Goal: Transaction & Acquisition: Book appointment/travel/reservation

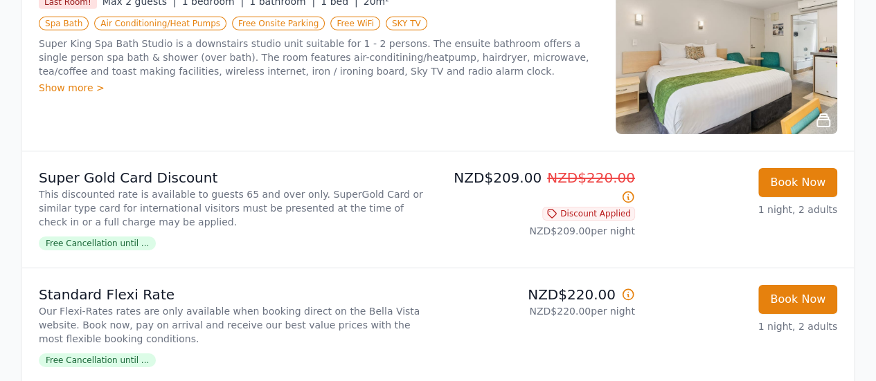
scroll to position [2105, 0]
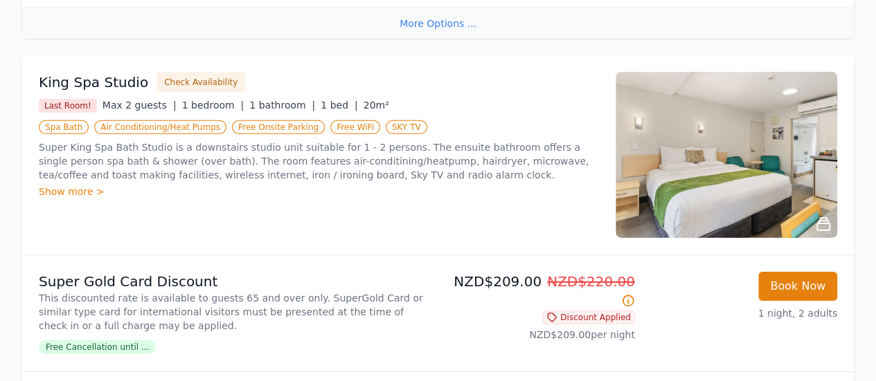
click at [679, 170] on img at bounding box center [726, 155] width 222 height 166
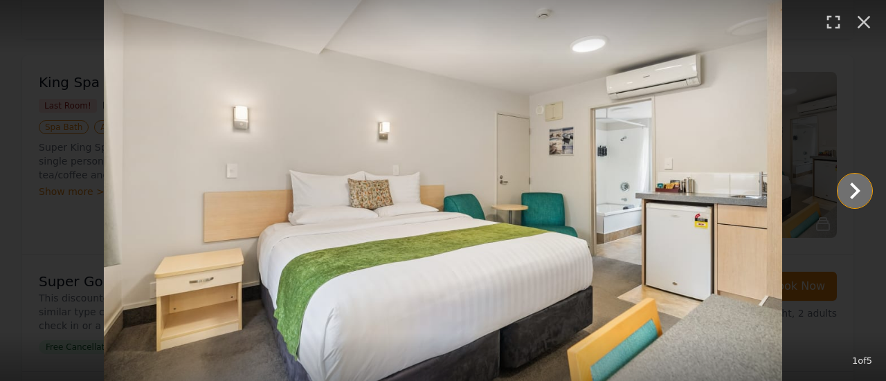
click at [859, 190] on icon "Show slide 2 of 5" at bounding box center [855, 191] width 10 height 17
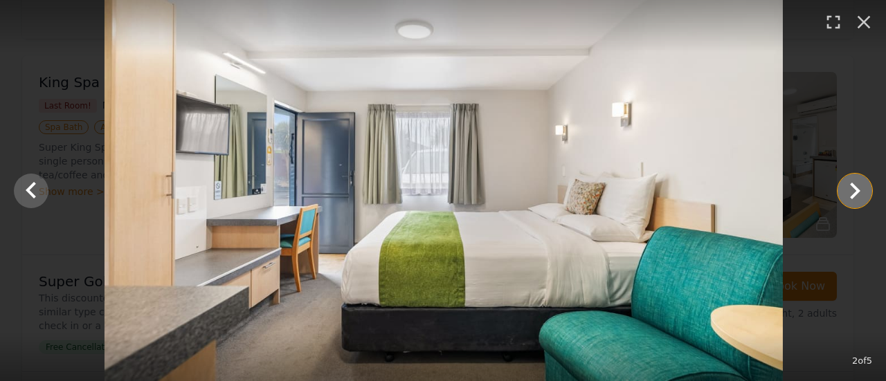
click at [859, 190] on icon "Show slide 3 of 5" at bounding box center [855, 191] width 10 height 17
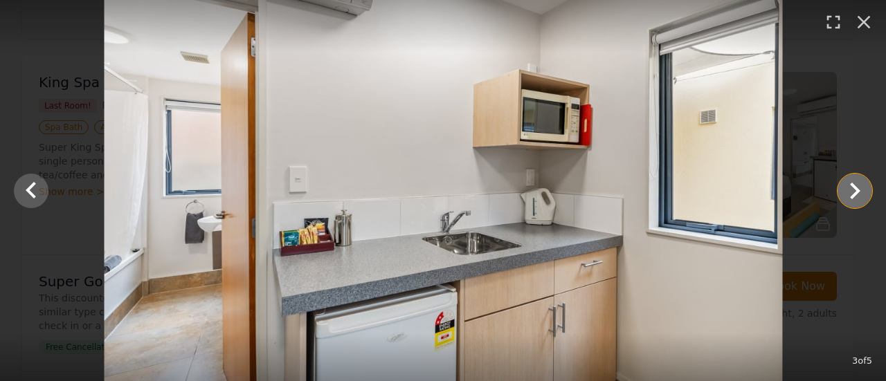
click at [859, 190] on icon "Show slide 4 of 5" at bounding box center [855, 191] width 10 height 17
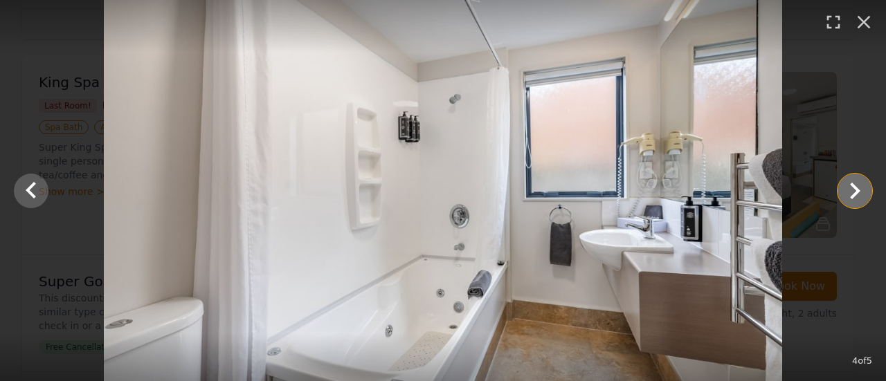
click at [859, 190] on icon "Show slide 5 of 5" at bounding box center [855, 191] width 10 height 17
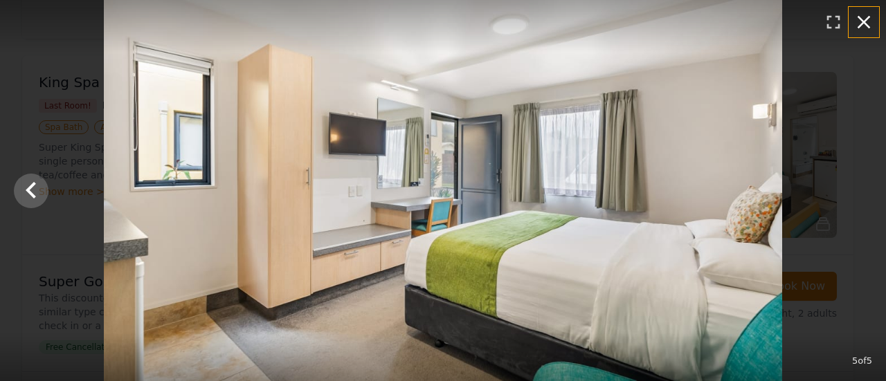
click at [869, 23] on icon "button" at bounding box center [864, 22] width 22 height 22
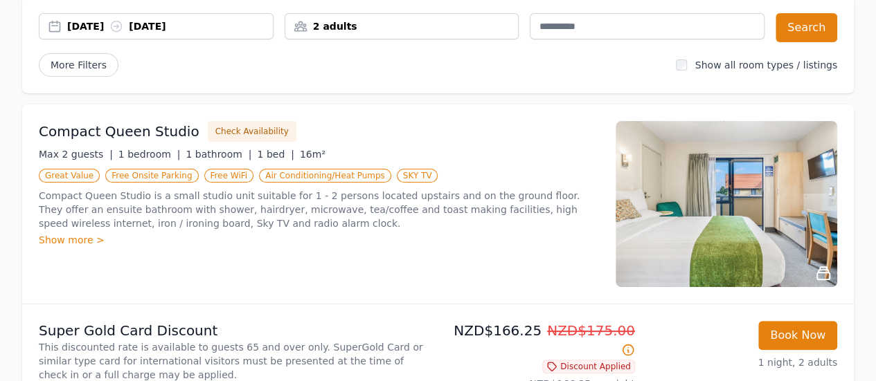
scroll to position [126, 0]
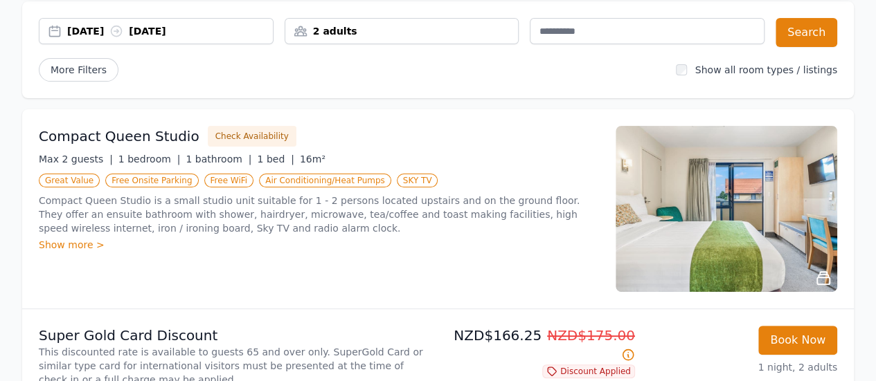
click at [771, 205] on img at bounding box center [726, 209] width 222 height 166
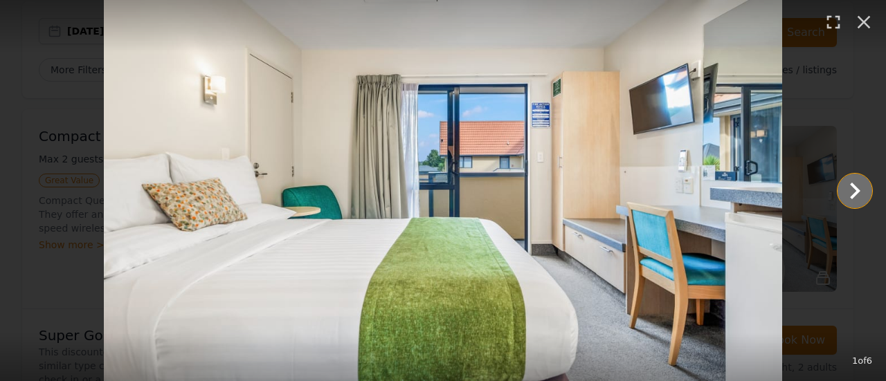
click at [853, 185] on icon "Show slide 2 of 6" at bounding box center [855, 191] width 10 height 17
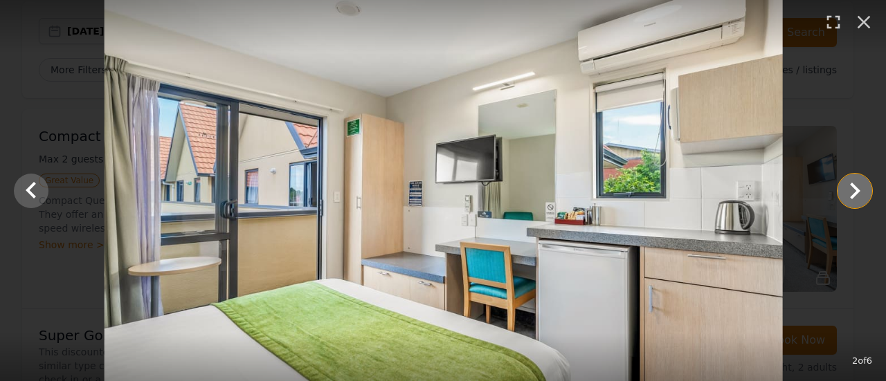
click at [853, 185] on icon "Show slide 3 of 6" at bounding box center [855, 191] width 10 height 17
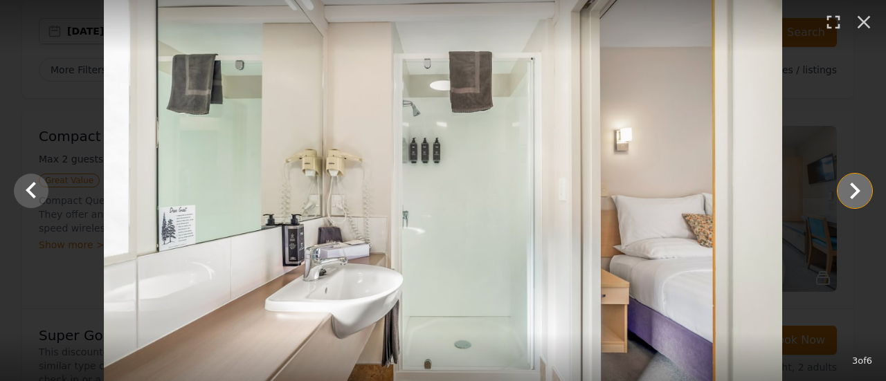
click at [853, 185] on icon "Show slide 4 of 6" at bounding box center [855, 191] width 10 height 17
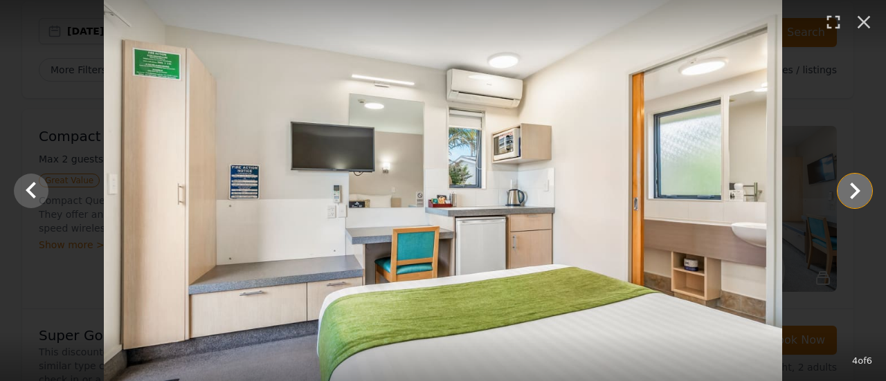
click at [853, 185] on icon "Show slide 5 of 6" at bounding box center [855, 191] width 10 height 17
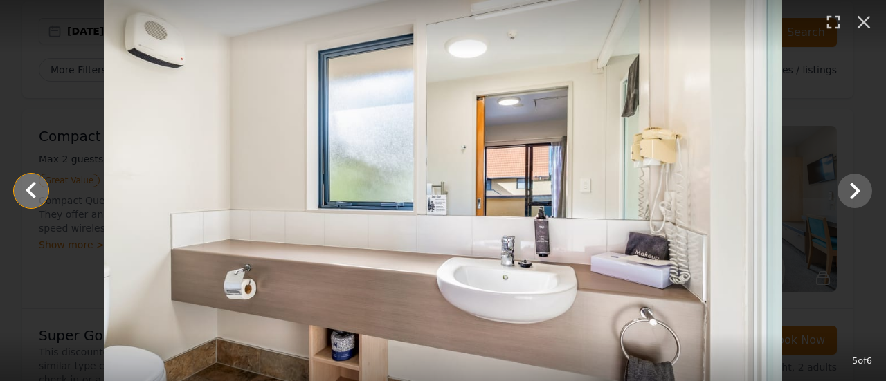
click at [28, 185] on icon "Show slide 4 of 6" at bounding box center [31, 190] width 33 height 33
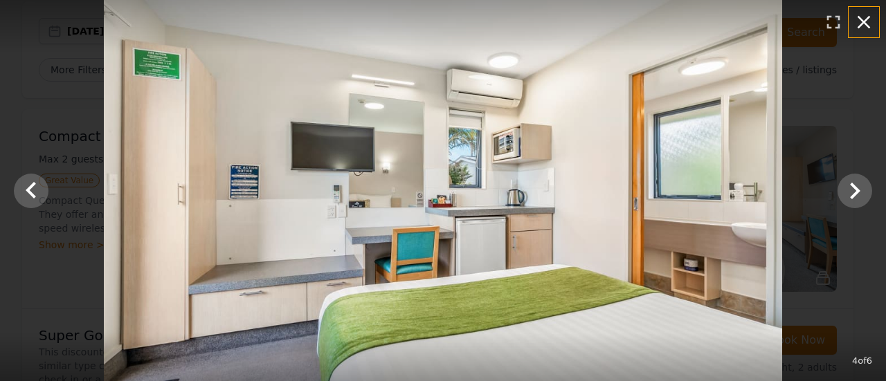
click at [868, 27] on icon "button" at bounding box center [864, 22] width 22 height 22
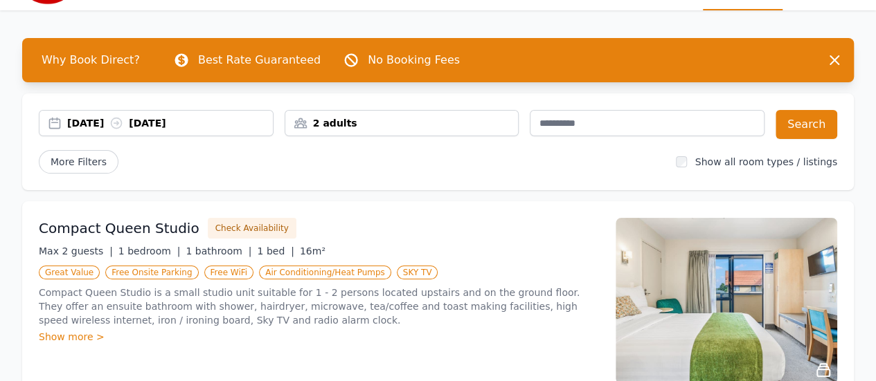
scroll to position [33, 0]
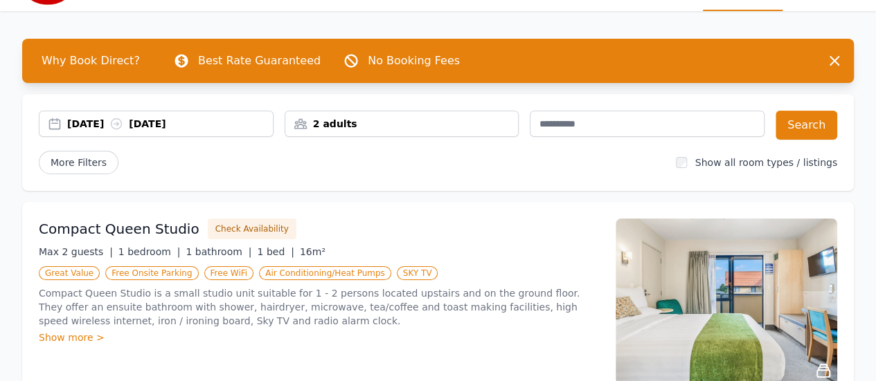
click at [107, 125] on div "[DATE] [DATE]" at bounding box center [170, 124] width 206 height 14
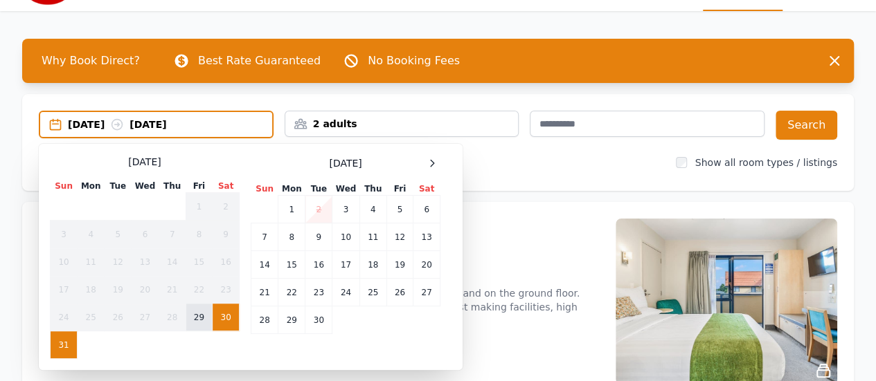
click at [204, 325] on td "29" at bounding box center [199, 318] width 26 height 28
click at [219, 326] on td "30" at bounding box center [226, 318] width 27 height 28
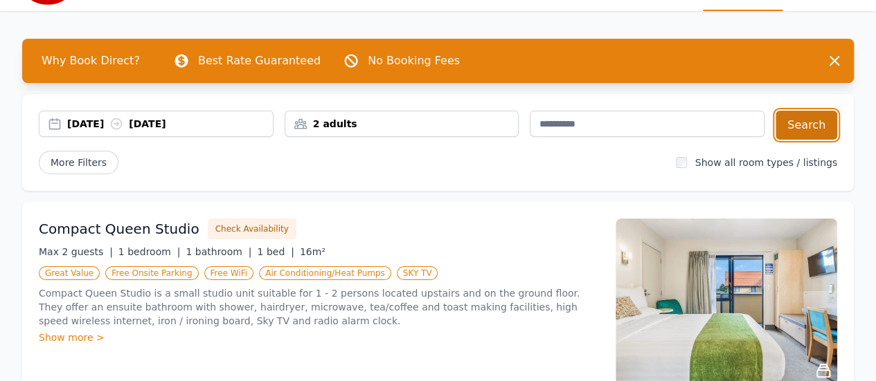
click at [816, 120] on button "Search" at bounding box center [806, 125] width 62 height 29
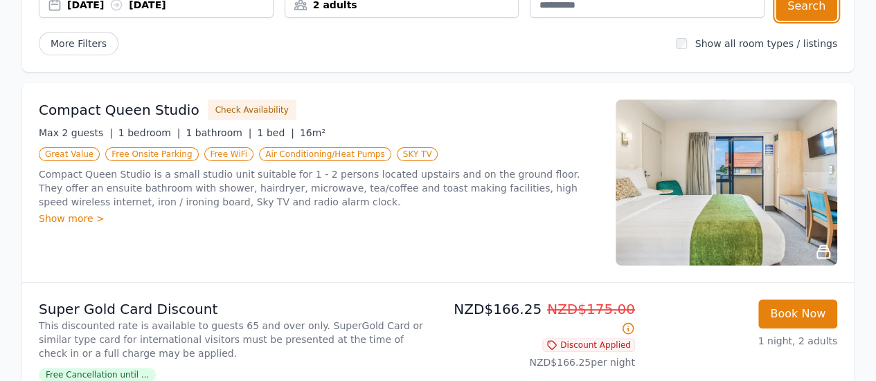
scroll to position [153, 0]
